Goal: Task Accomplishment & Management: Use online tool/utility

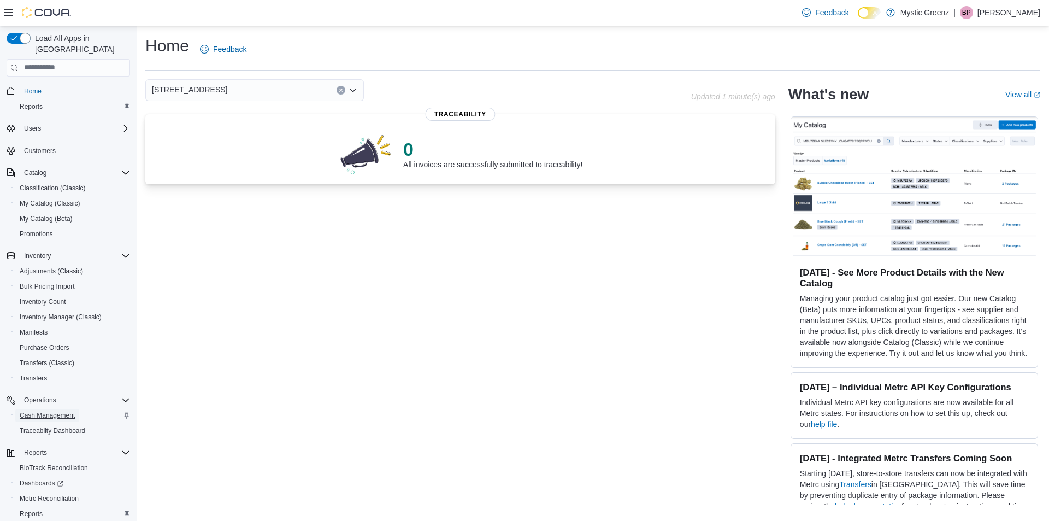
click at [60, 411] on span "Cash Management" at bounding box center [47, 415] width 55 height 9
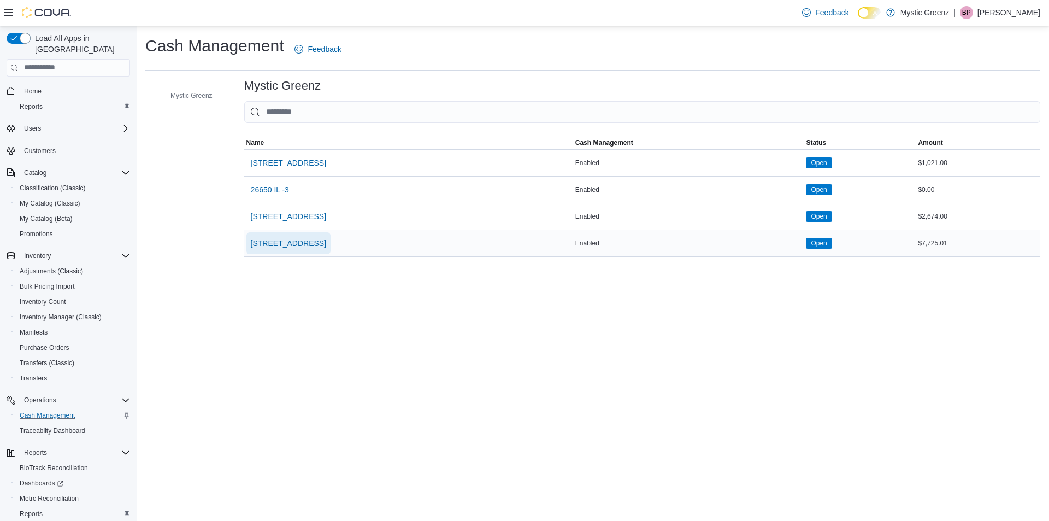
click at [272, 249] on span "[STREET_ADDRESS]" at bounding box center [288, 243] width 75 height 22
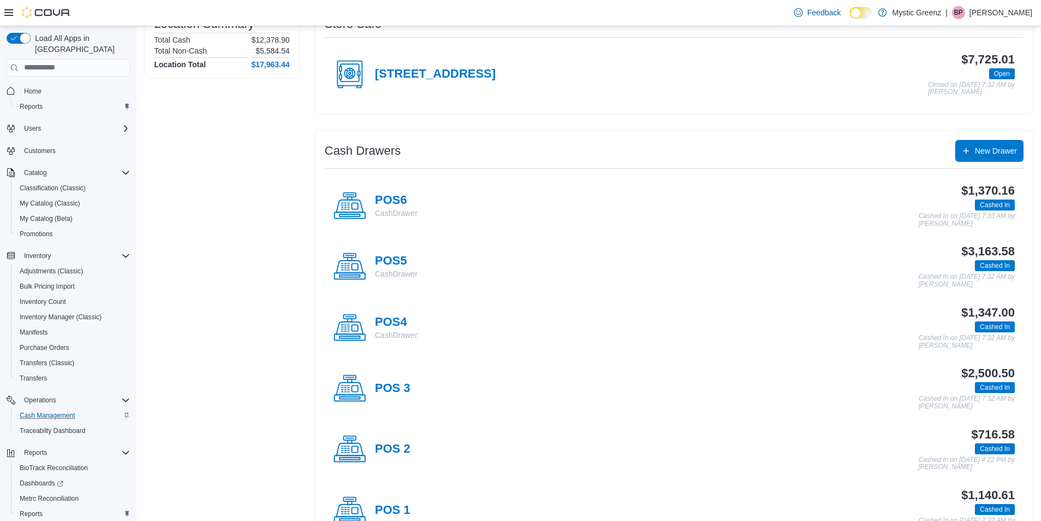
scroll to position [145, 0]
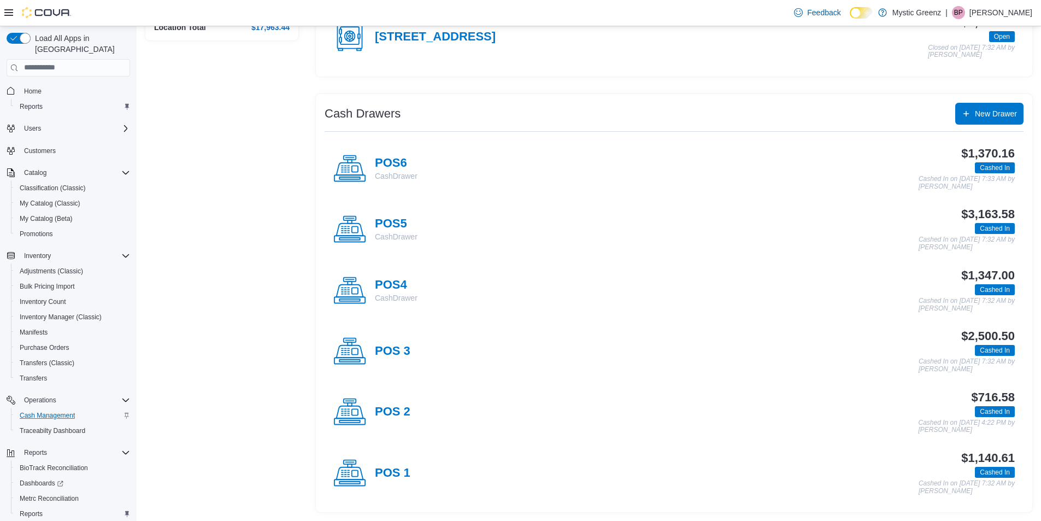
click at [389, 335] on div "POS 3" at bounding box center [371, 351] width 77 height 33
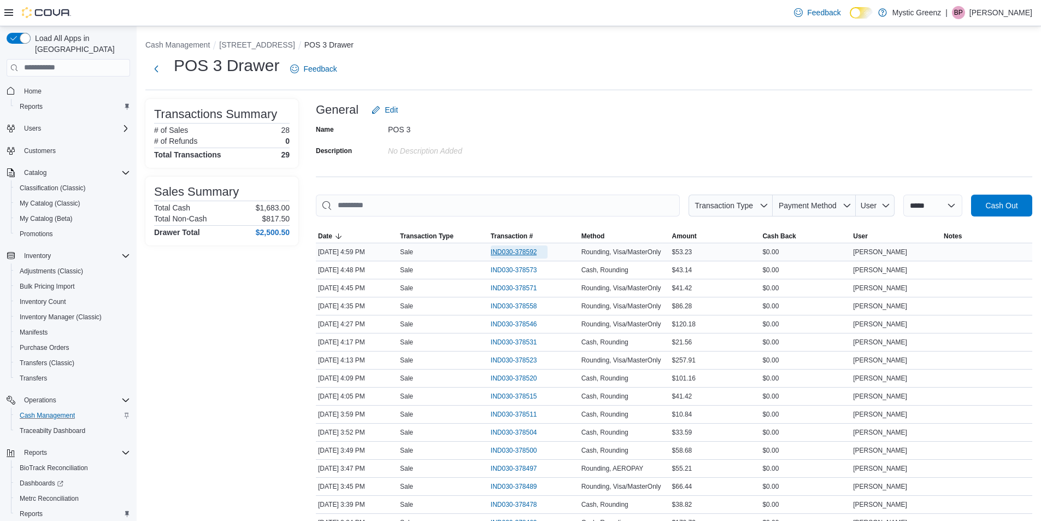
click at [511, 249] on span "IND030-378592" at bounding box center [514, 252] width 46 height 9
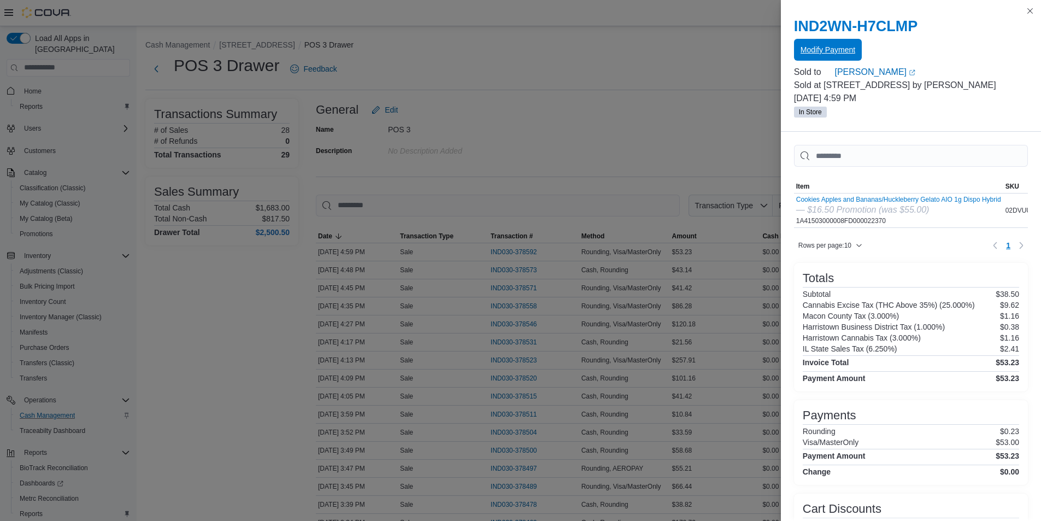
click at [837, 55] on span "Modify Payment" at bounding box center [828, 49] width 55 height 11
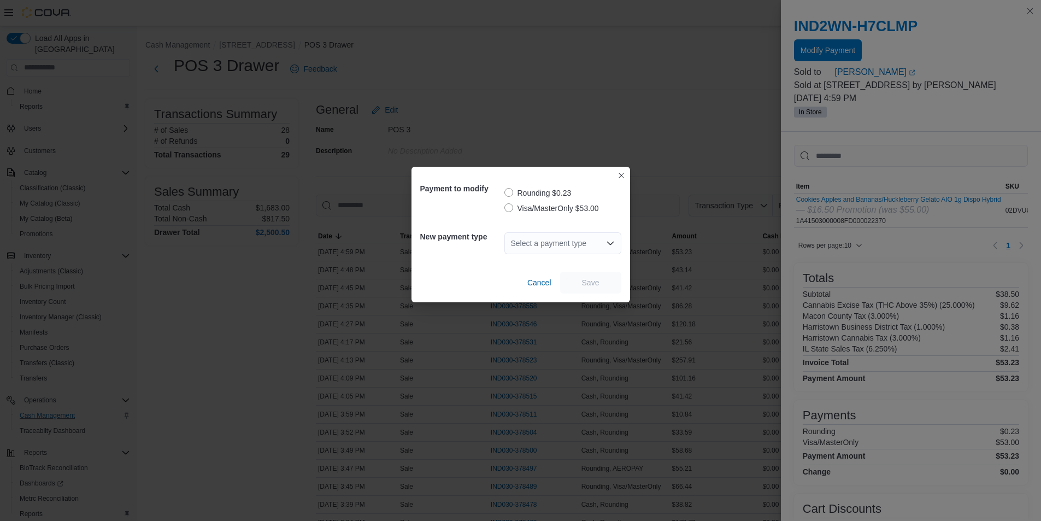
click at [507, 205] on label "Visa/MasterOnly $53.00" at bounding box center [551, 208] width 95 height 13
click at [543, 240] on div "Select a payment type" at bounding box center [562, 243] width 117 height 22
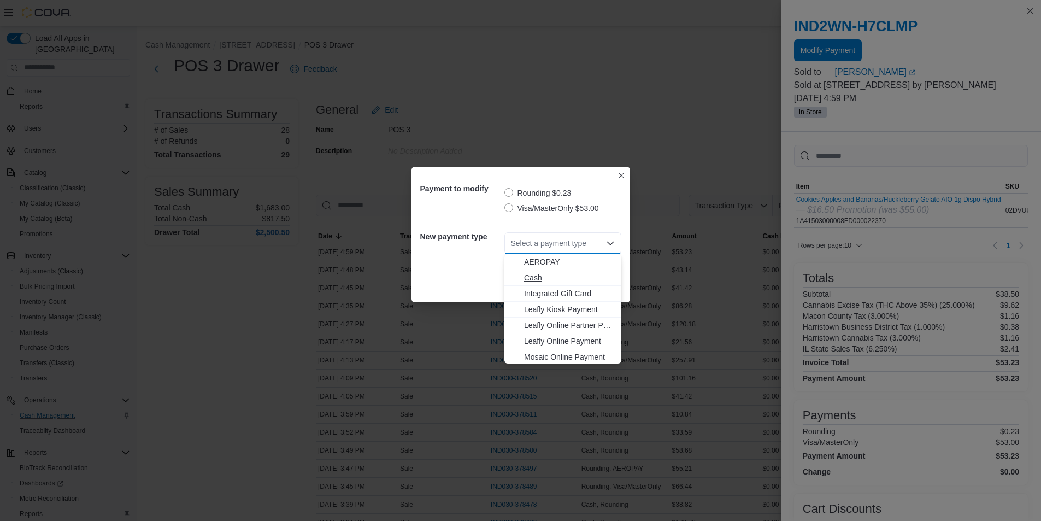
click at [542, 281] on span "Cash" at bounding box center [569, 277] width 91 height 11
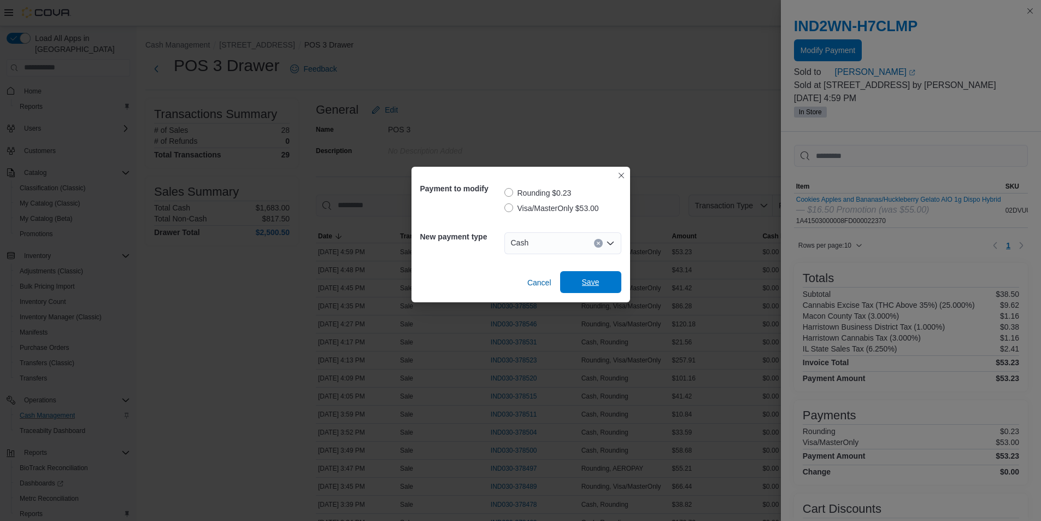
click at [584, 278] on span "Save" at bounding box center [590, 281] width 17 height 11
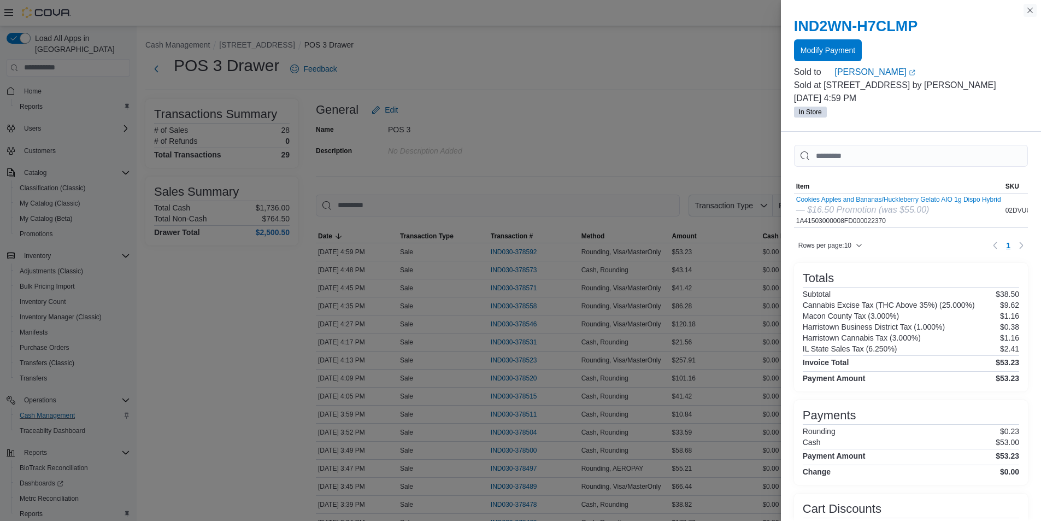
click at [1025, 8] on button "Close this dialog" at bounding box center [1029, 10] width 13 height 13
